Goal: Information Seeking & Learning: Learn about a topic

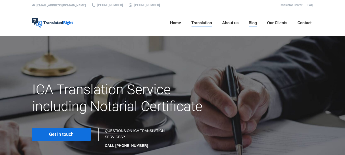
click at [253, 22] on span "Blog" at bounding box center [253, 22] width 8 height 5
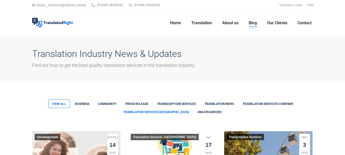
click at [155, 114] on link "Translation Services Singapore" at bounding box center [156, 112] width 72 height 8
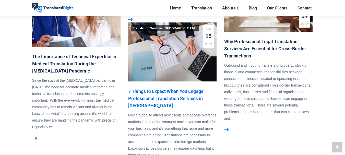
scroll to position [383, 0]
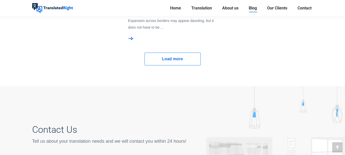
click at [168, 63] on link "Load more" at bounding box center [172, 59] width 56 height 13
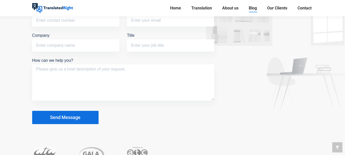
scroll to position [960, 0]
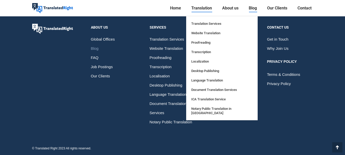
click at [196, 10] on span "Translation" at bounding box center [201, 8] width 21 height 5
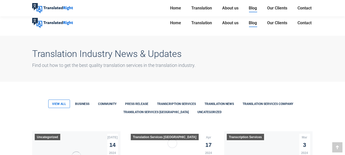
scroll to position [568, 0]
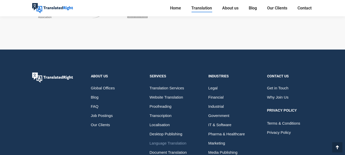
scroll to position [2569, 0]
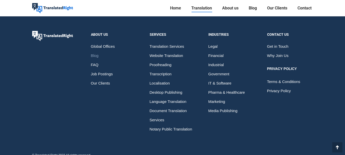
click at [94, 51] on span "Blog" at bounding box center [95, 55] width 8 height 9
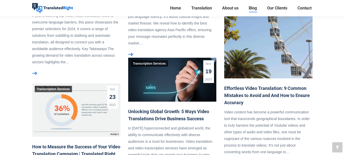
scroll to position [440, 0]
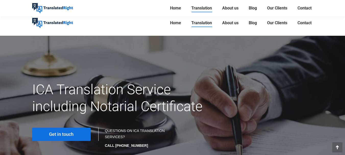
scroll to position [2569, 0]
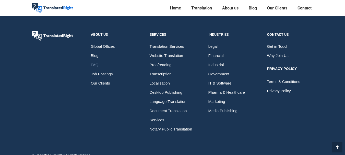
click at [98, 60] on span "FAQ" at bounding box center [95, 64] width 8 height 9
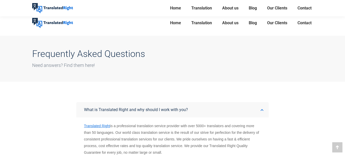
scroll to position [136, 0]
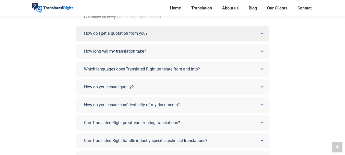
click at [264, 31] on link "How do I get a quotation from you?" at bounding box center [172, 33] width 192 height 15
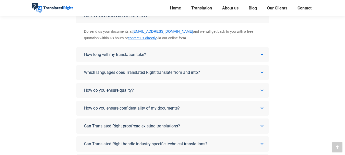
scroll to position [105, 0]
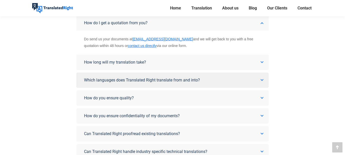
click at [263, 75] on link "Which languages does Translated Right translate from and into?" at bounding box center [172, 79] width 192 height 15
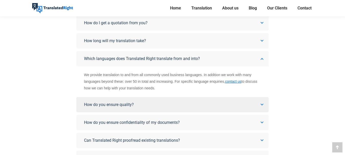
click at [263, 103] on link "How do you ensure quality?" at bounding box center [172, 104] width 192 height 15
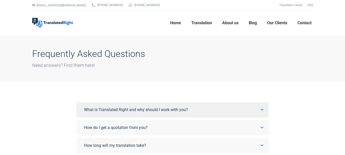
click at [93, 108] on span "What is Translated Right and why should I work with you?" at bounding box center [136, 109] width 104 height 5
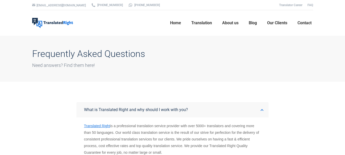
scroll to position [128, 0]
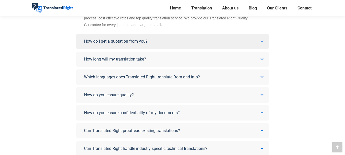
click at [261, 42] on icon at bounding box center [261, 41] width 3 height 3
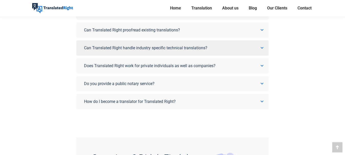
scroll to position [209, 0]
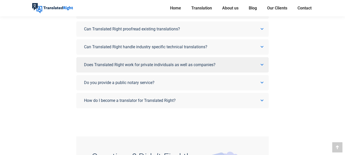
click at [262, 66] on icon at bounding box center [261, 64] width 3 height 3
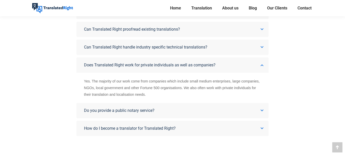
scroll to position [188, 0]
click at [263, 44] on link "Can Translated Right handle industry specific technical translations?" at bounding box center [172, 46] width 192 height 15
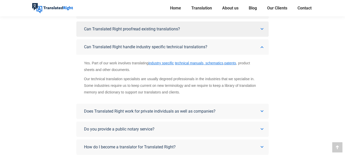
click at [263, 25] on link "Can Translated Right proofread existing translations?" at bounding box center [172, 28] width 192 height 15
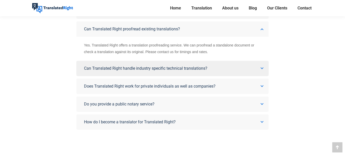
click at [172, 71] on link "Can Translated Right handle industry specific technical translations?" at bounding box center [172, 68] width 192 height 15
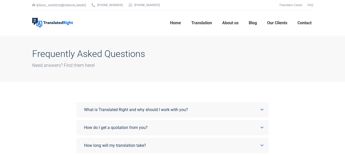
scroll to position [128, 0]
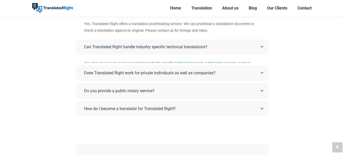
scroll to position [178, 0]
